Goal: Obtain resource: Obtain resource

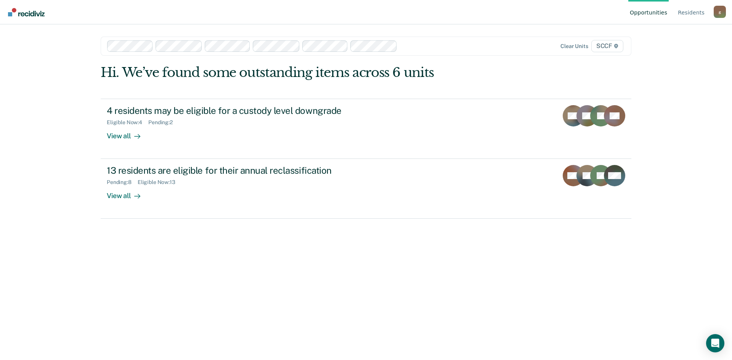
click at [22, 11] on img "Go to Recidiviz Home" at bounding box center [26, 12] width 37 height 8
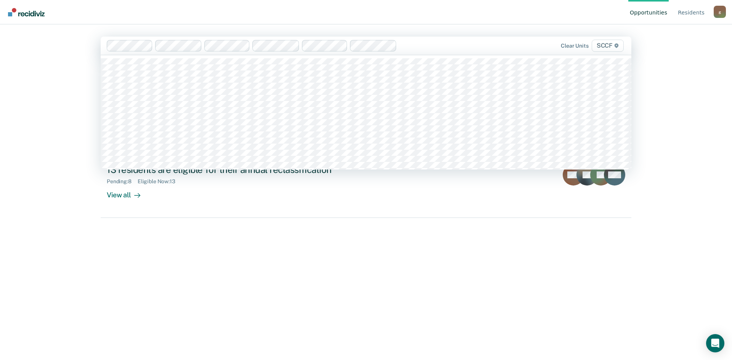
click at [608, 45] on span "SCCF" at bounding box center [608, 46] width 32 height 12
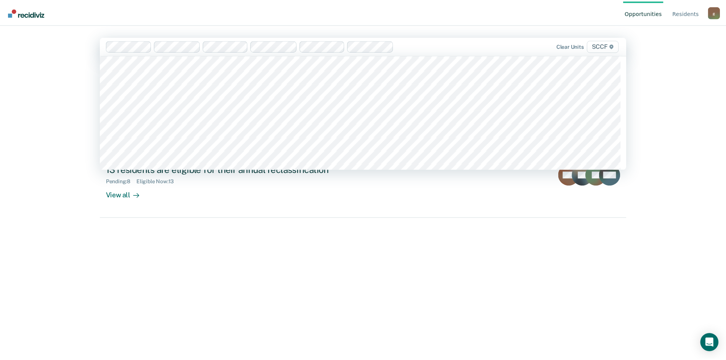
scroll to position [3850, 0]
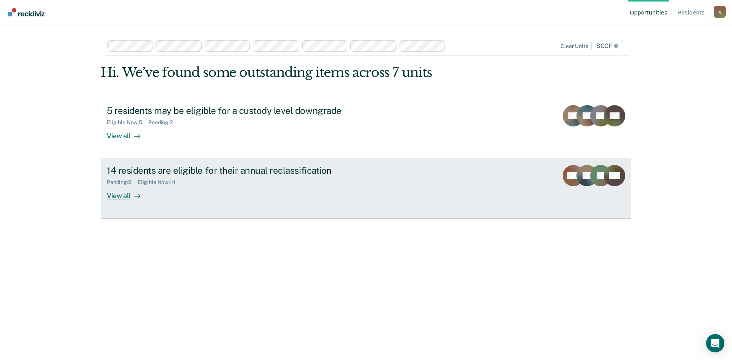
click at [121, 194] on div "View all" at bounding box center [128, 193] width 43 height 15
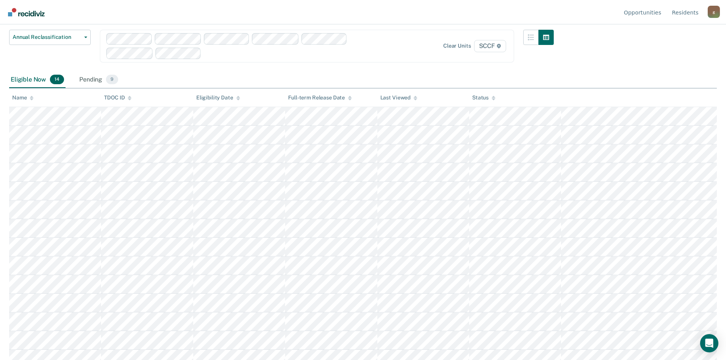
scroll to position [66, 0]
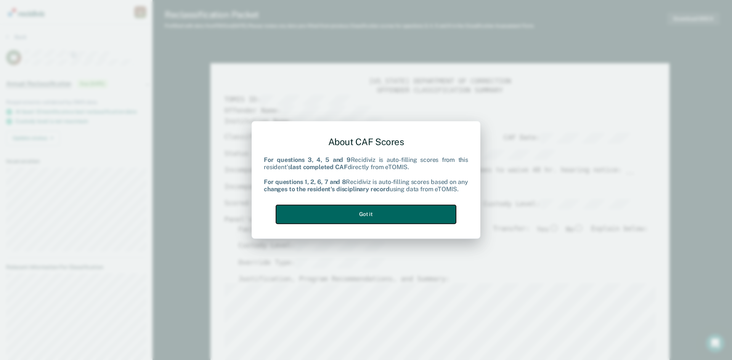
click at [364, 218] on button "Got it" at bounding box center [366, 214] width 180 height 19
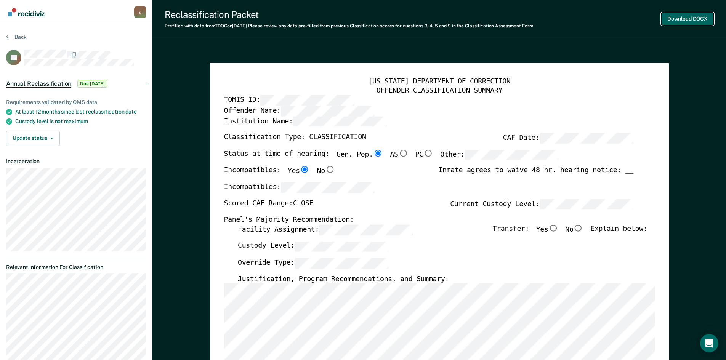
click at [684, 20] on button "Download DOCX" at bounding box center [687, 19] width 53 height 13
type textarea "x"
